Goal: Information Seeking & Learning: Learn about a topic

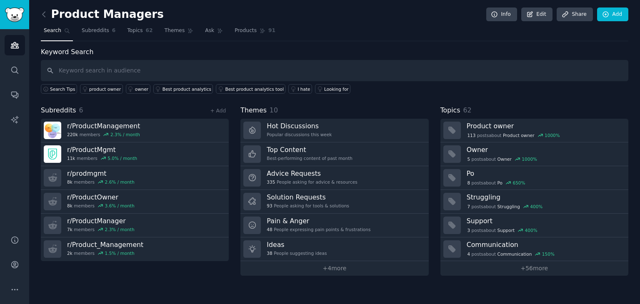
type input "a"
drag, startPoint x: 0, startPoint y: 0, endPoint x: 160, endPoint y: 66, distance: 173.1
click at [160, 66] on input "a" at bounding box center [334, 70] width 587 height 21
click at [45, 10] on icon at bounding box center [44, 14] width 9 height 9
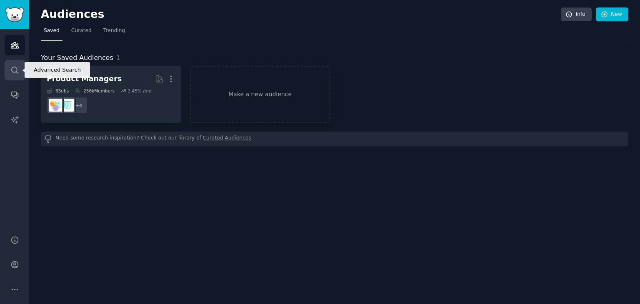
click at [6, 78] on link "Search" at bounding box center [15, 70] width 20 height 20
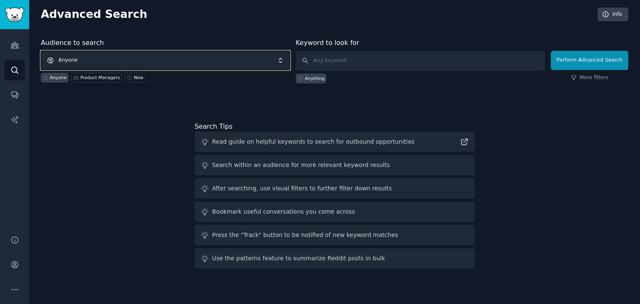
click at [162, 57] on span "Anyone" at bounding box center [165, 60] width 249 height 19
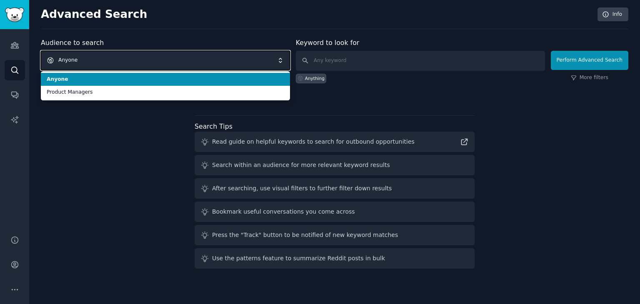
click at [162, 57] on span "Anyone" at bounding box center [165, 60] width 249 height 19
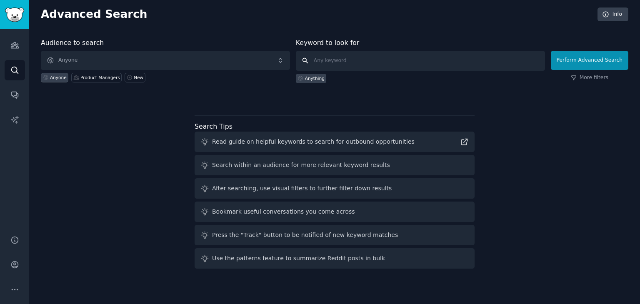
click at [335, 64] on input "text" at bounding box center [420, 61] width 249 height 20
type input "affiliate marketing"
click button "Perform Advanced Search" at bounding box center [589, 60] width 77 height 19
